Goal: Information Seeking & Learning: Learn about a topic

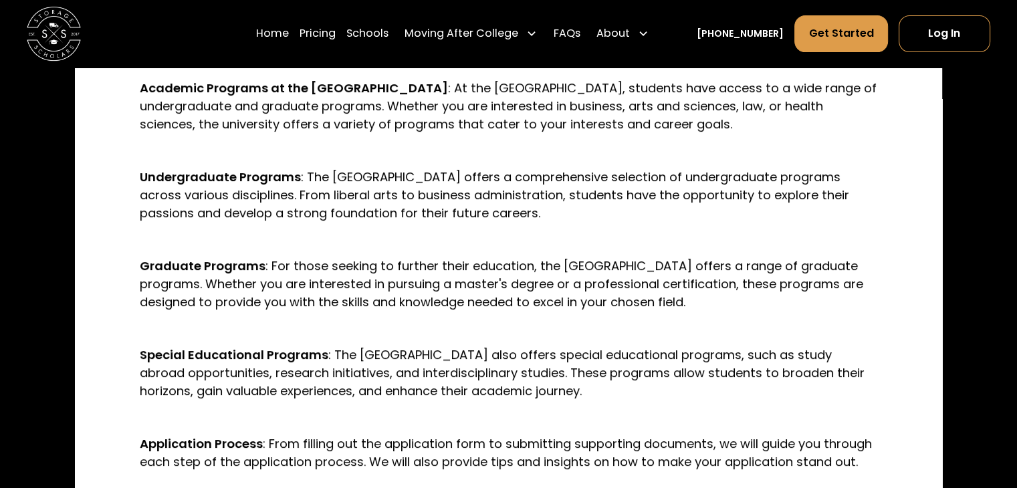
scroll to position [552, 0]
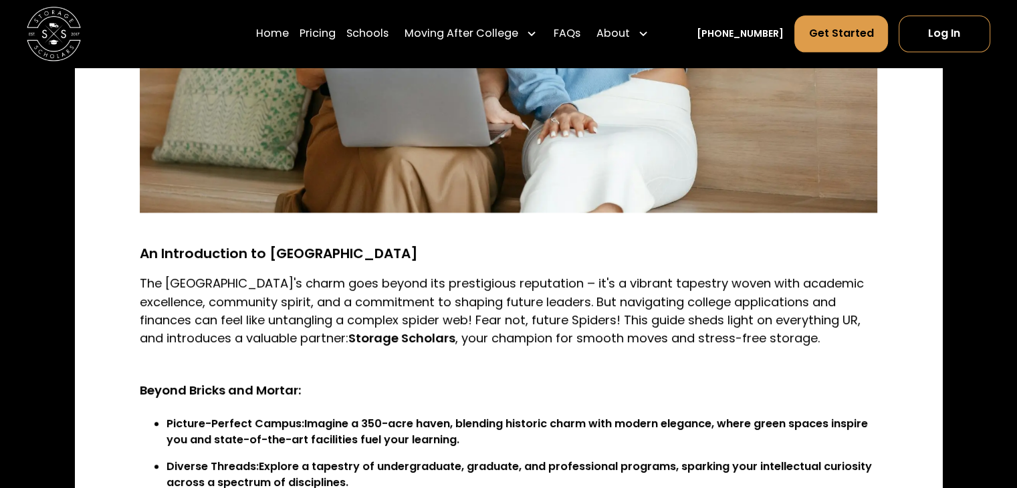
scroll to position [1798, 0]
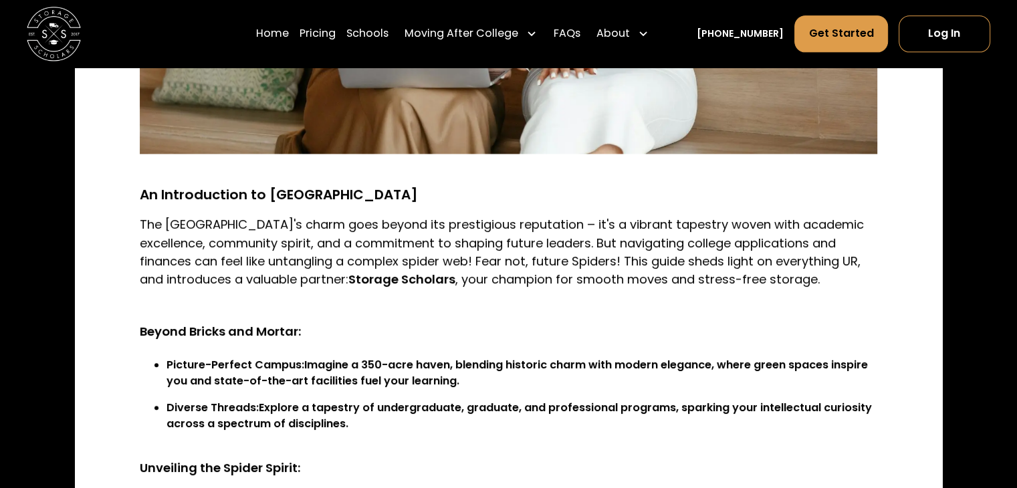
click at [587, 229] on p "The [GEOGRAPHIC_DATA]'s charm goes beyond its prestigious reputation – it's a v…" at bounding box center [508, 251] width 737 height 73
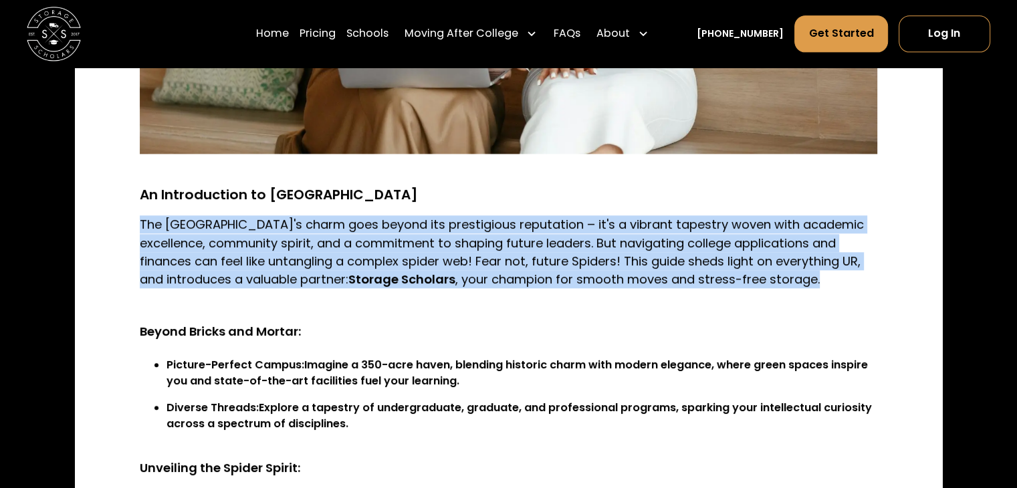
click at [587, 229] on p "The [GEOGRAPHIC_DATA]'s charm goes beyond its prestigious reputation – it's a v…" at bounding box center [508, 251] width 737 height 73
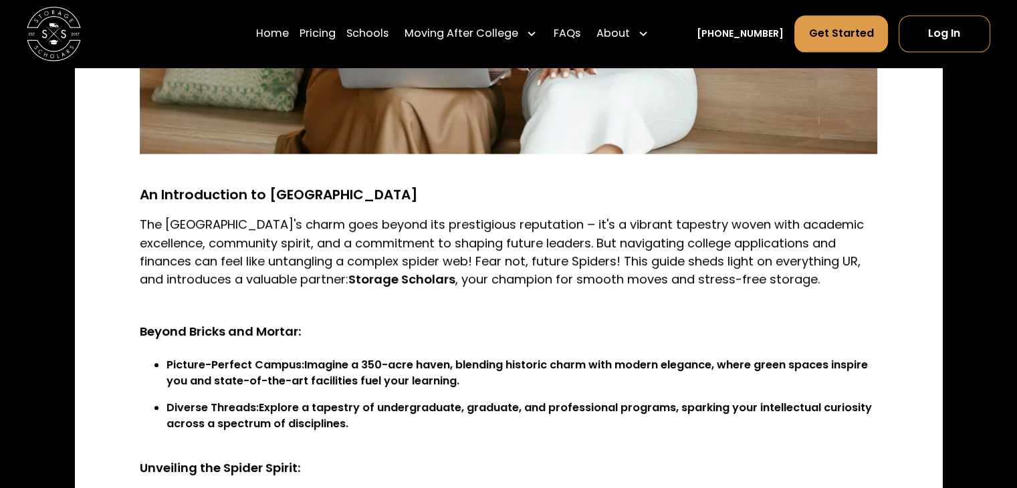
click at [587, 229] on p "The [GEOGRAPHIC_DATA]'s charm goes beyond its prestigious reputation – it's a v…" at bounding box center [508, 251] width 737 height 73
